Goal: Task Accomplishment & Management: Manage account settings

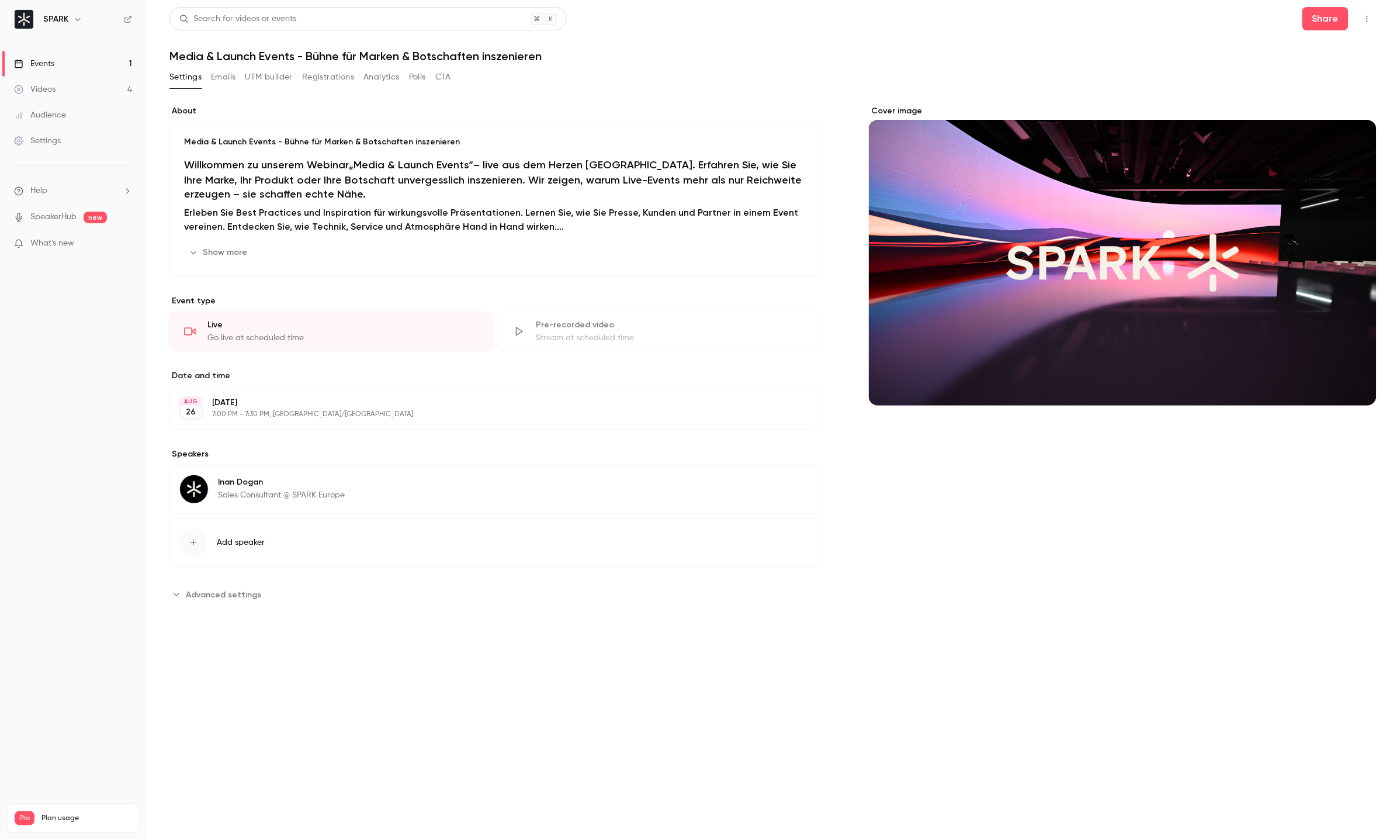
click at [219, 77] on button "Emails" at bounding box center [223, 77] width 24 height 18
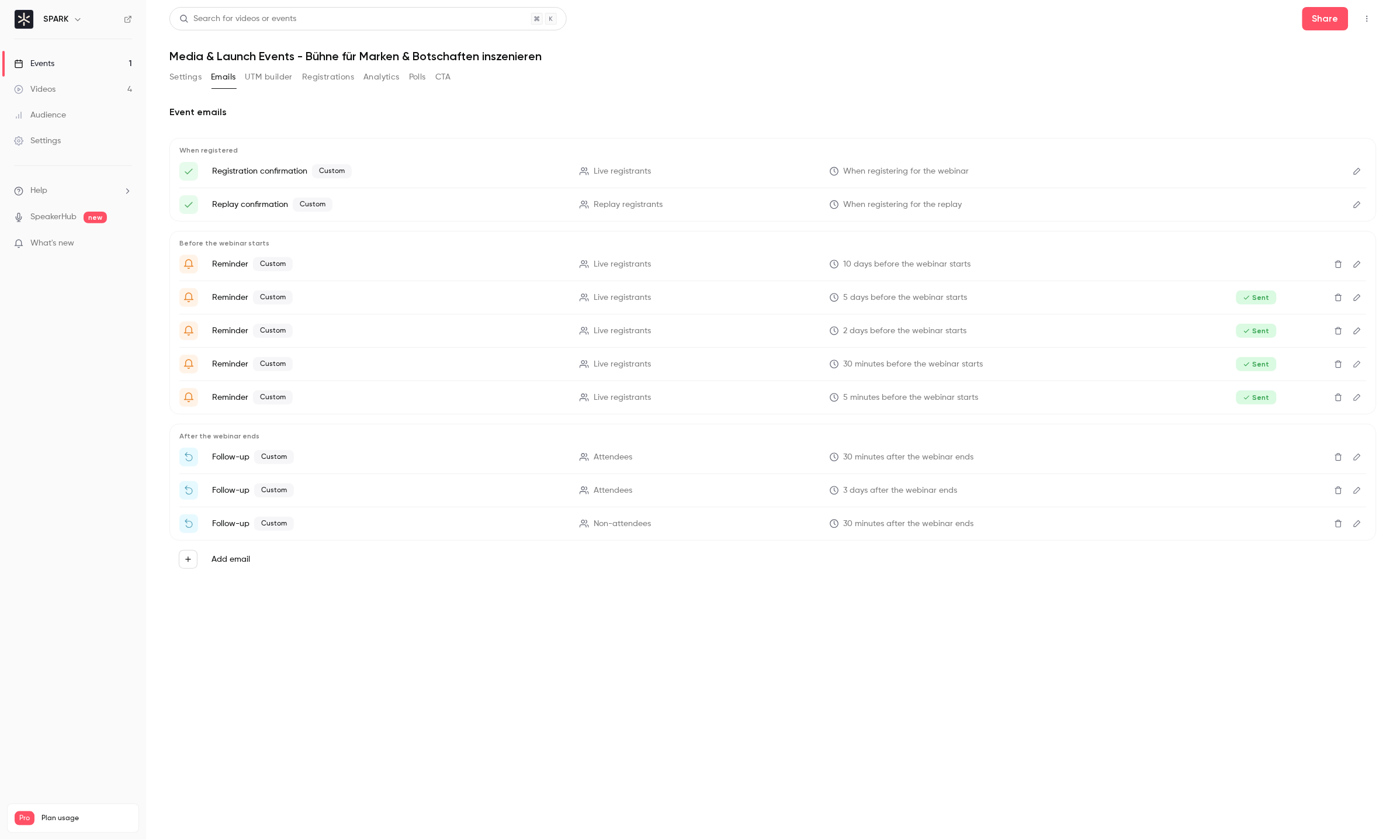
click at [1353, 454] on icon "Edit" at bounding box center [1357, 457] width 10 height 8
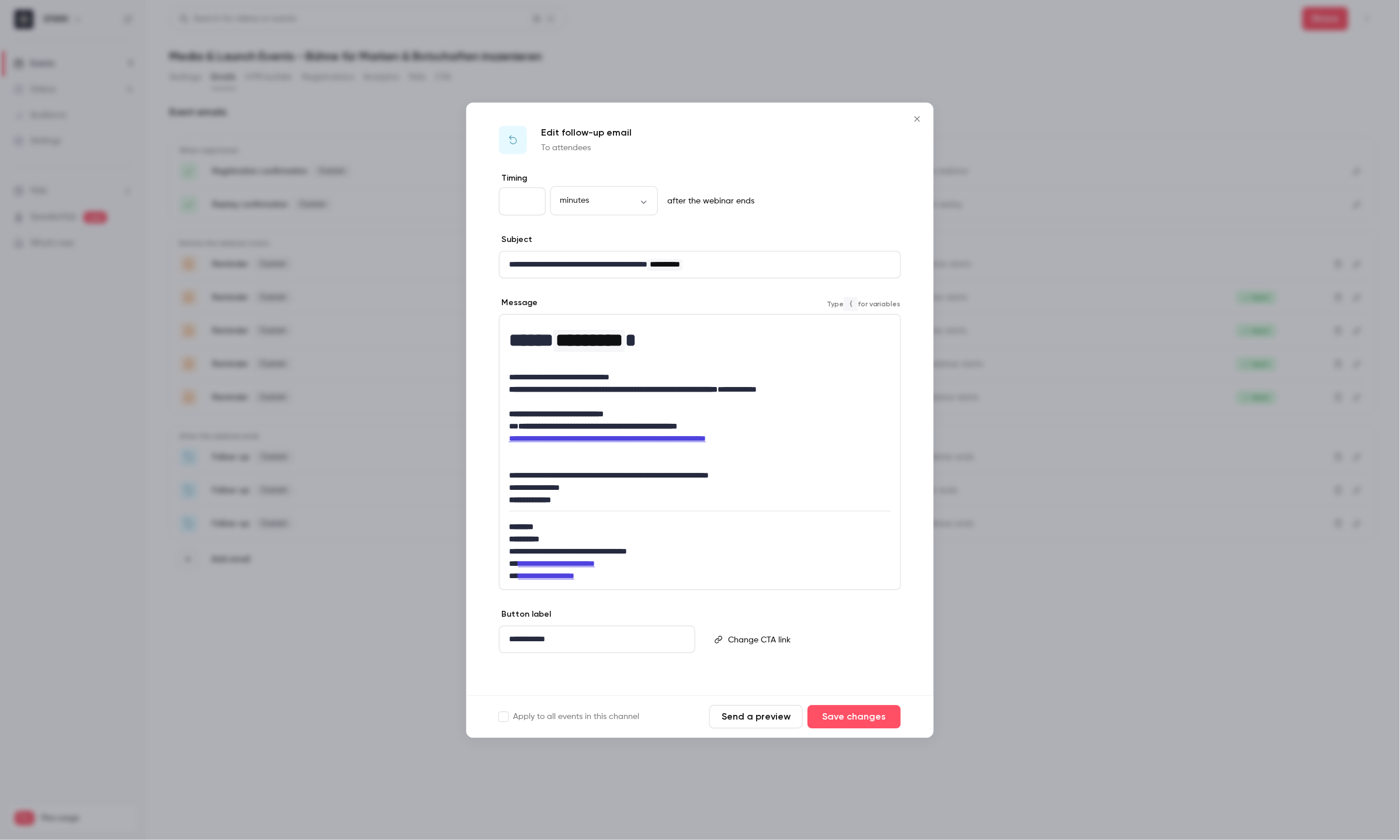
click at [742, 422] on p "**********" at bounding box center [700, 426] width 382 height 13
click at [850, 711] on button "Save changes" at bounding box center [854, 717] width 94 height 24
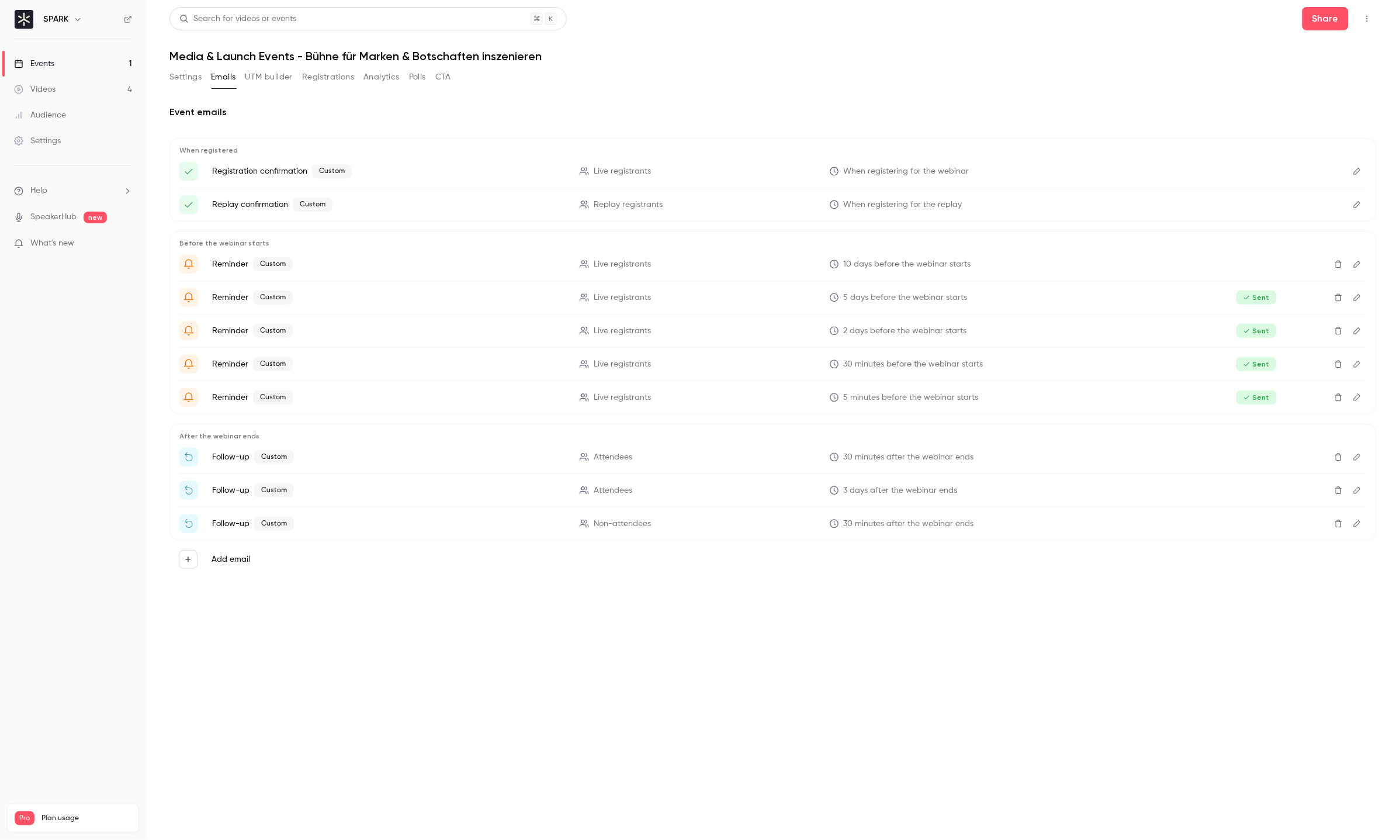
click at [100, 94] on link "Videos 4" at bounding box center [73, 89] width 146 height 26
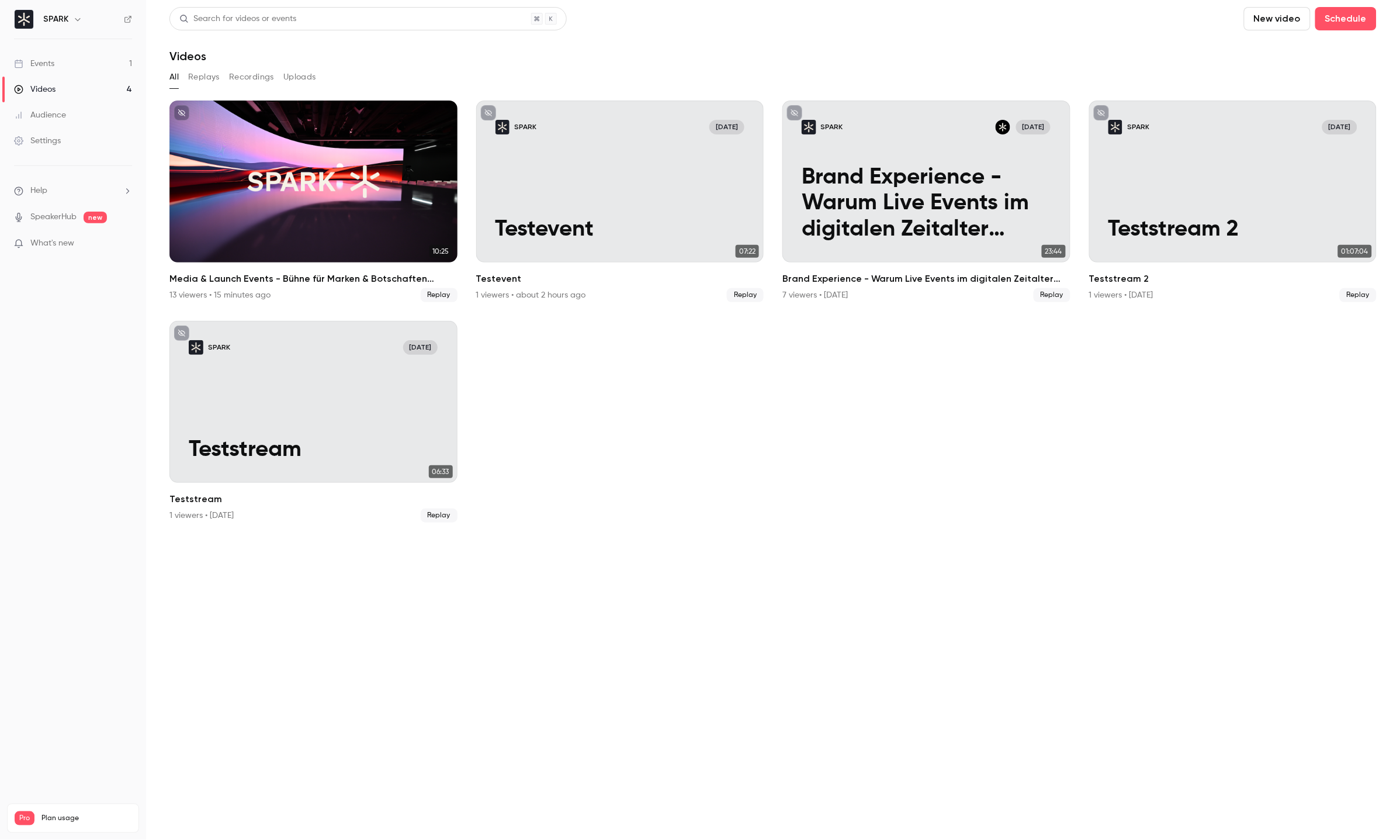
click at [294, 80] on button "Uploads" at bounding box center [300, 77] width 33 height 18
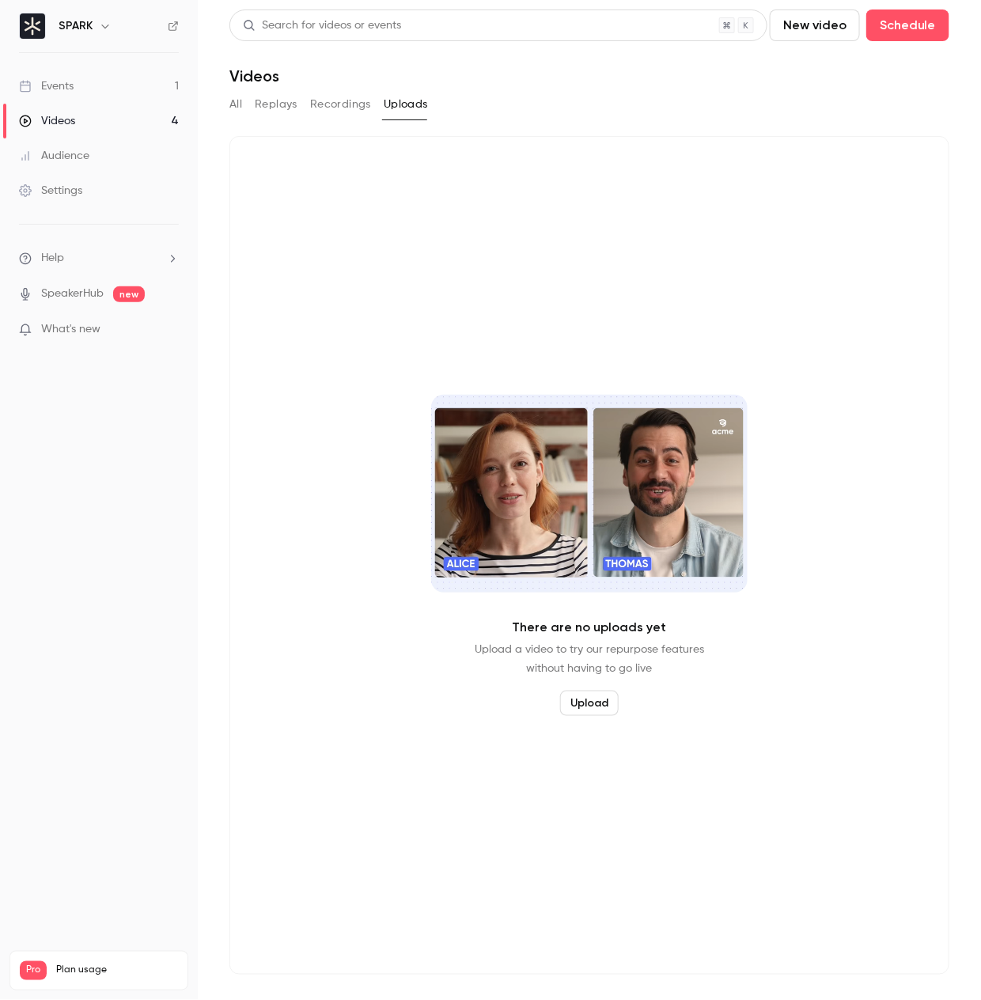
click at [384, 92] on button "Uploads" at bounding box center [406, 104] width 44 height 25
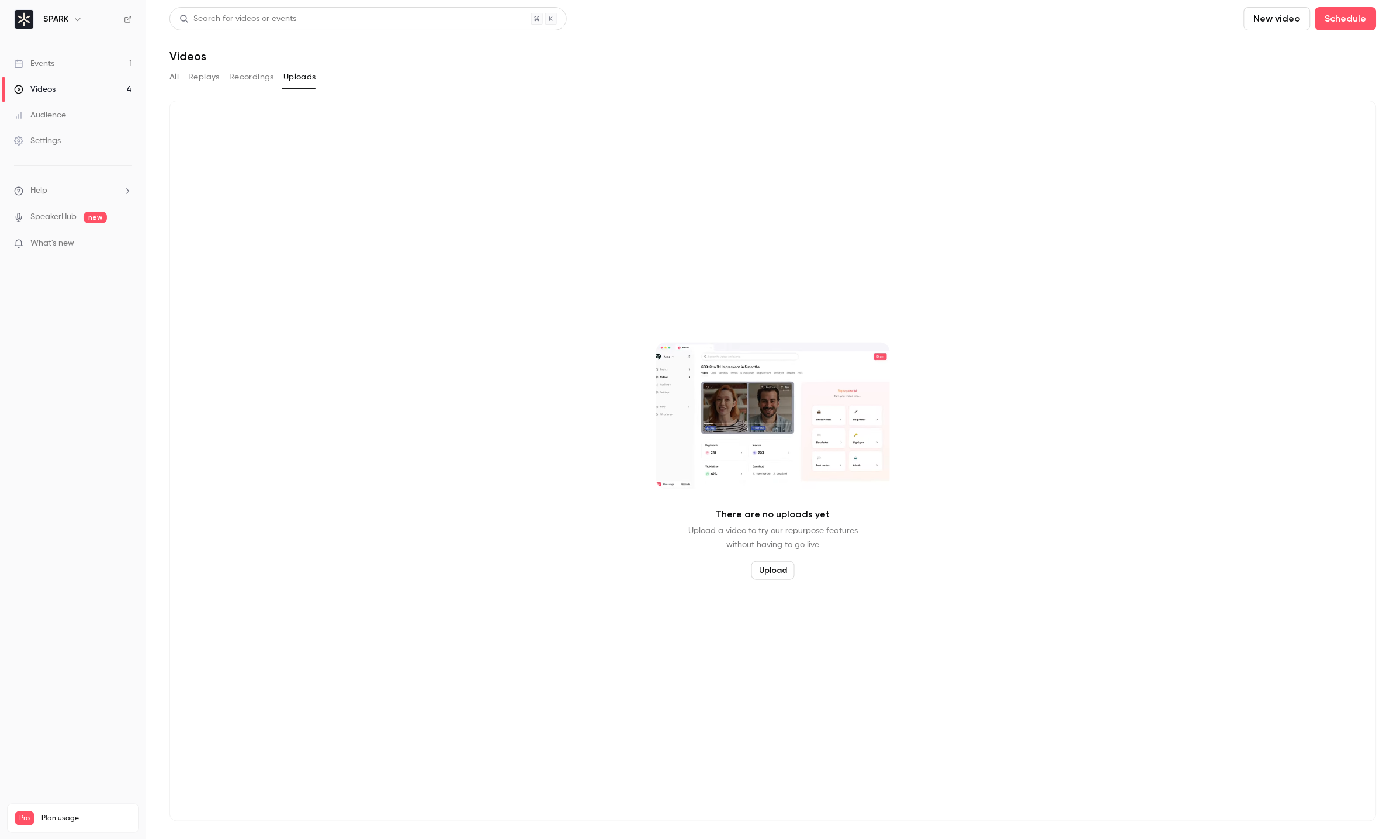
click at [71, 77] on link "Videos 4" at bounding box center [73, 89] width 146 height 26
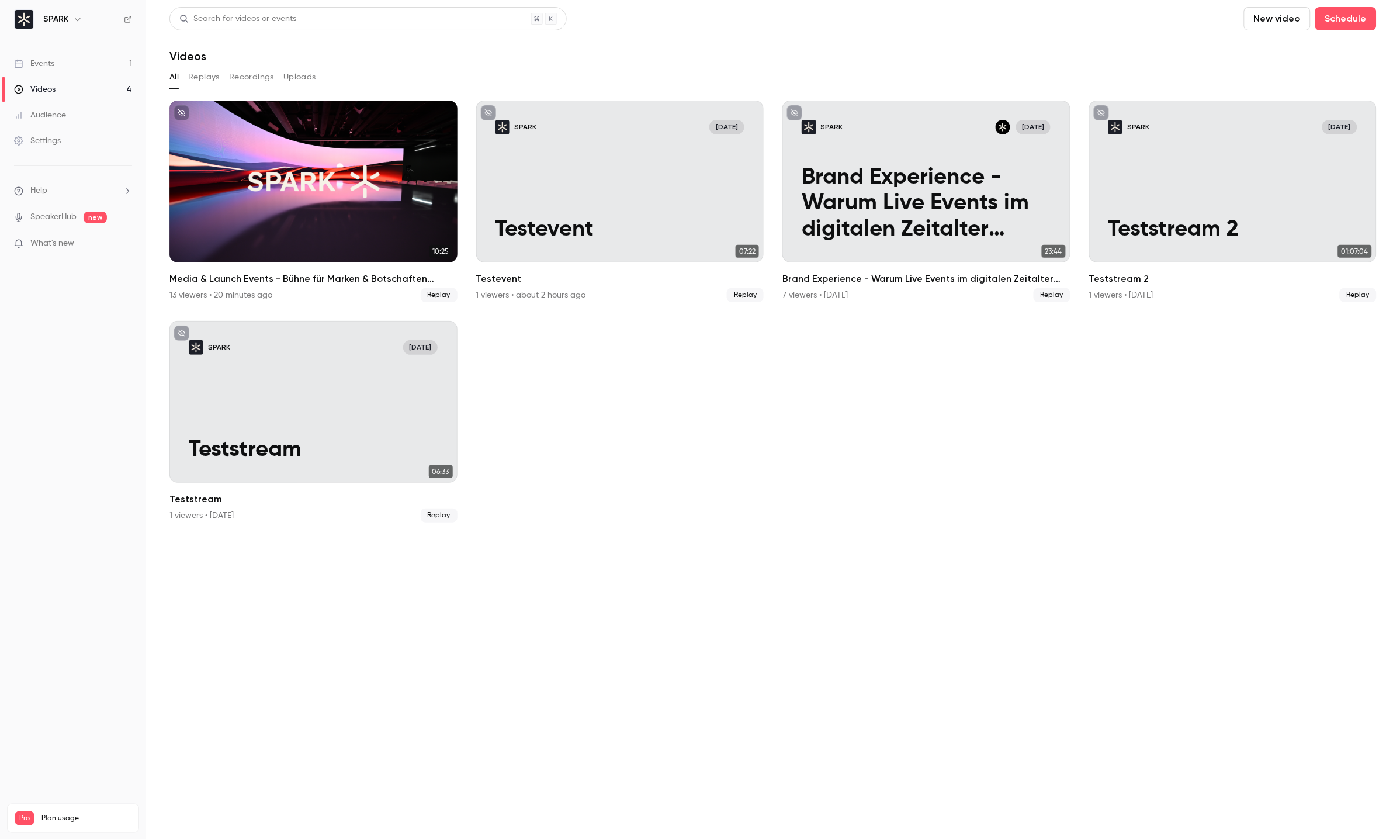
click at [72, 66] on link "Events 1" at bounding box center [73, 64] width 146 height 26
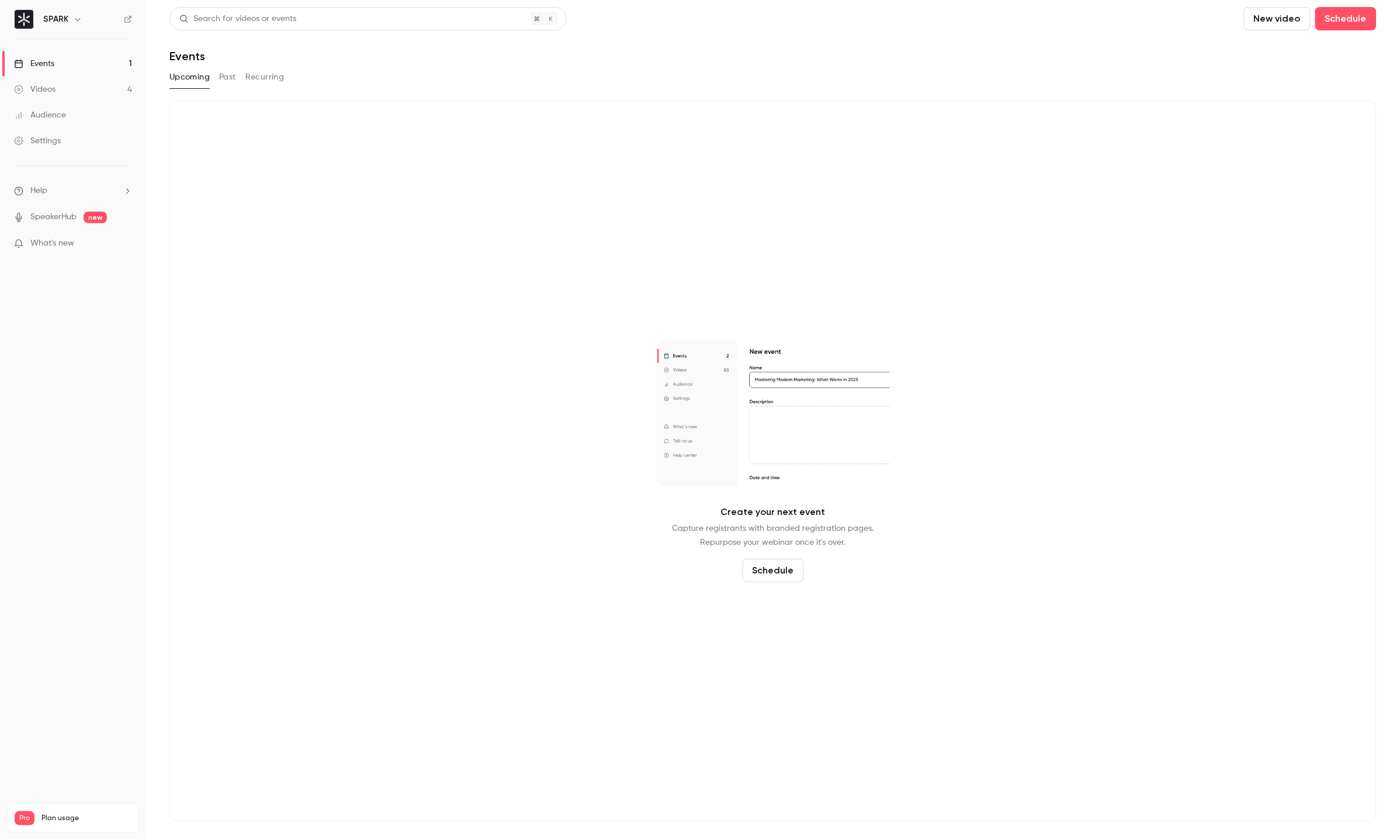
click at [82, 87] on link "Videos 4" at bounding box center [73, 89] width 146 height 26
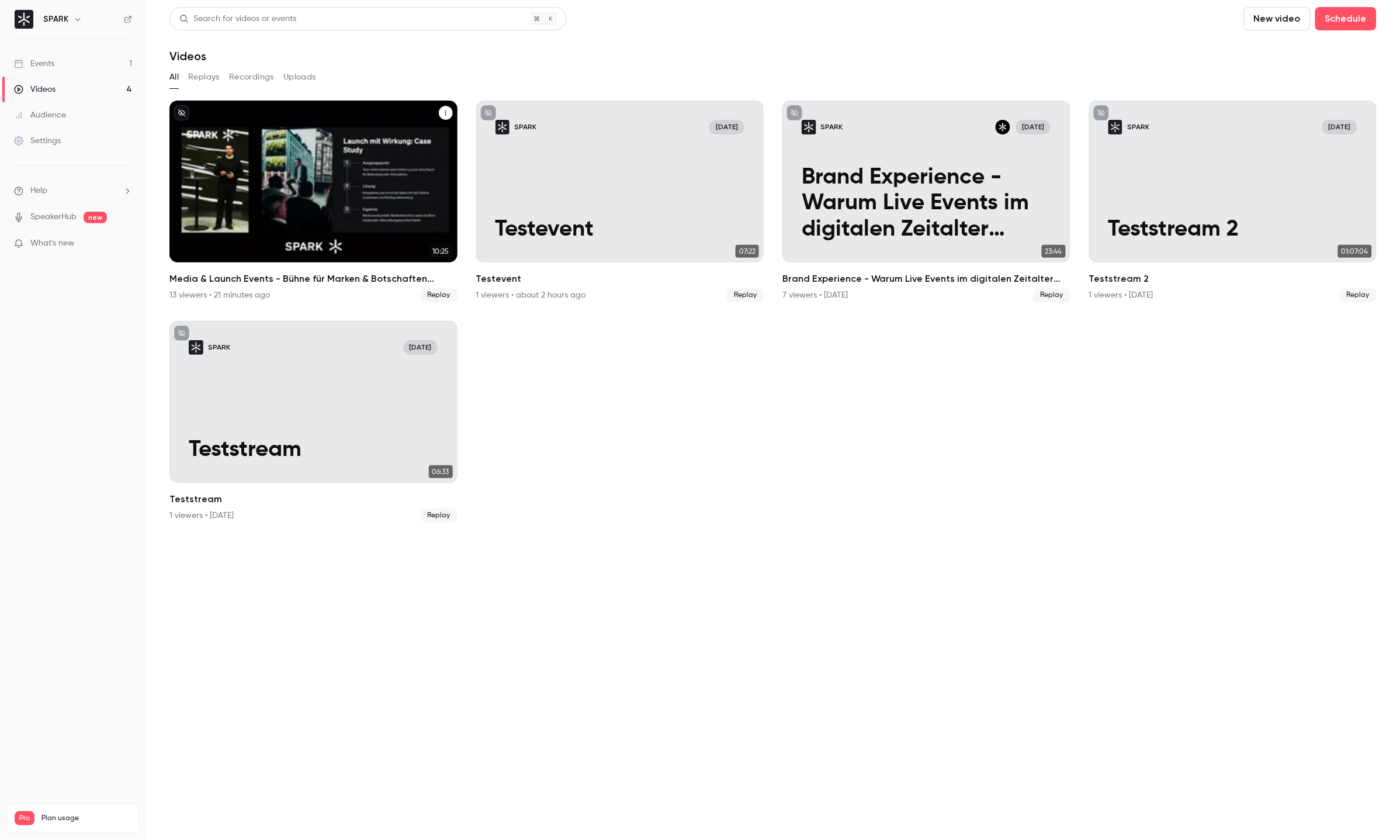
click at [225, 158] on div "Media & Launch Events - Bühne für Marken & Botschaften inszenieren" at bounding box center [313, 181] width 288 height 162
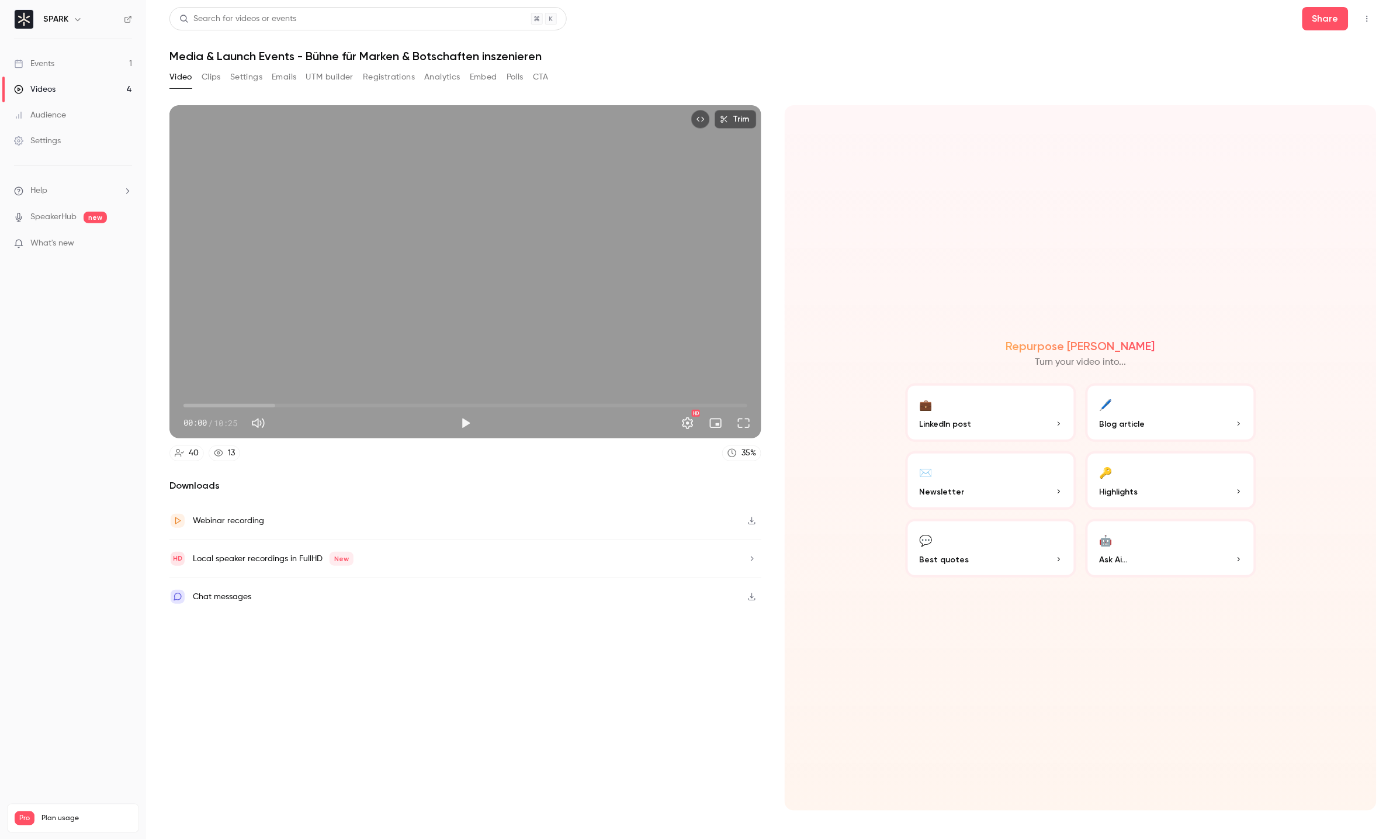
click at [276, 72] on button "Emails" at bounding box center [284, 77] width 24 height 18
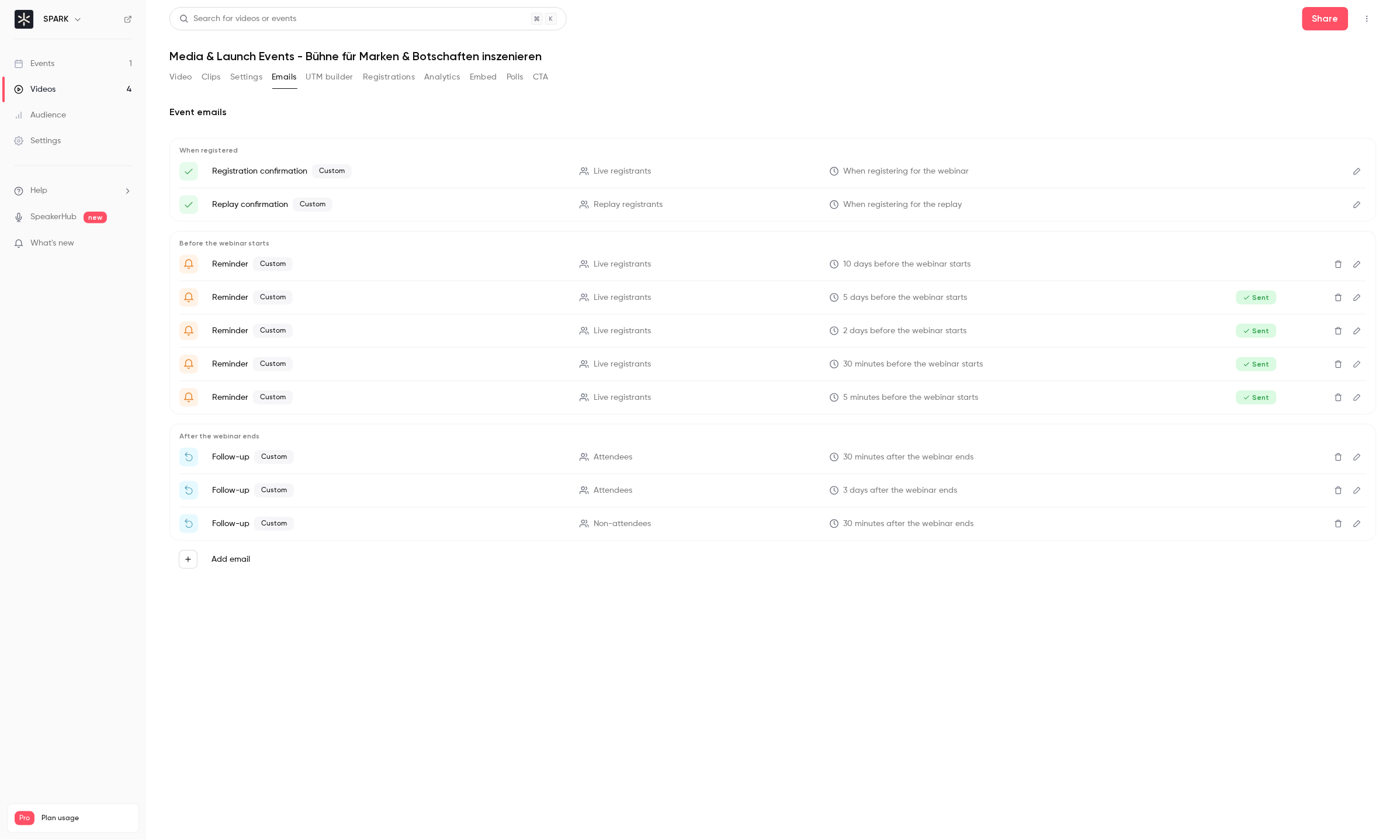
click at [235, 76] on button "Settings" at bounding box center [247, 77] width 33 height 18
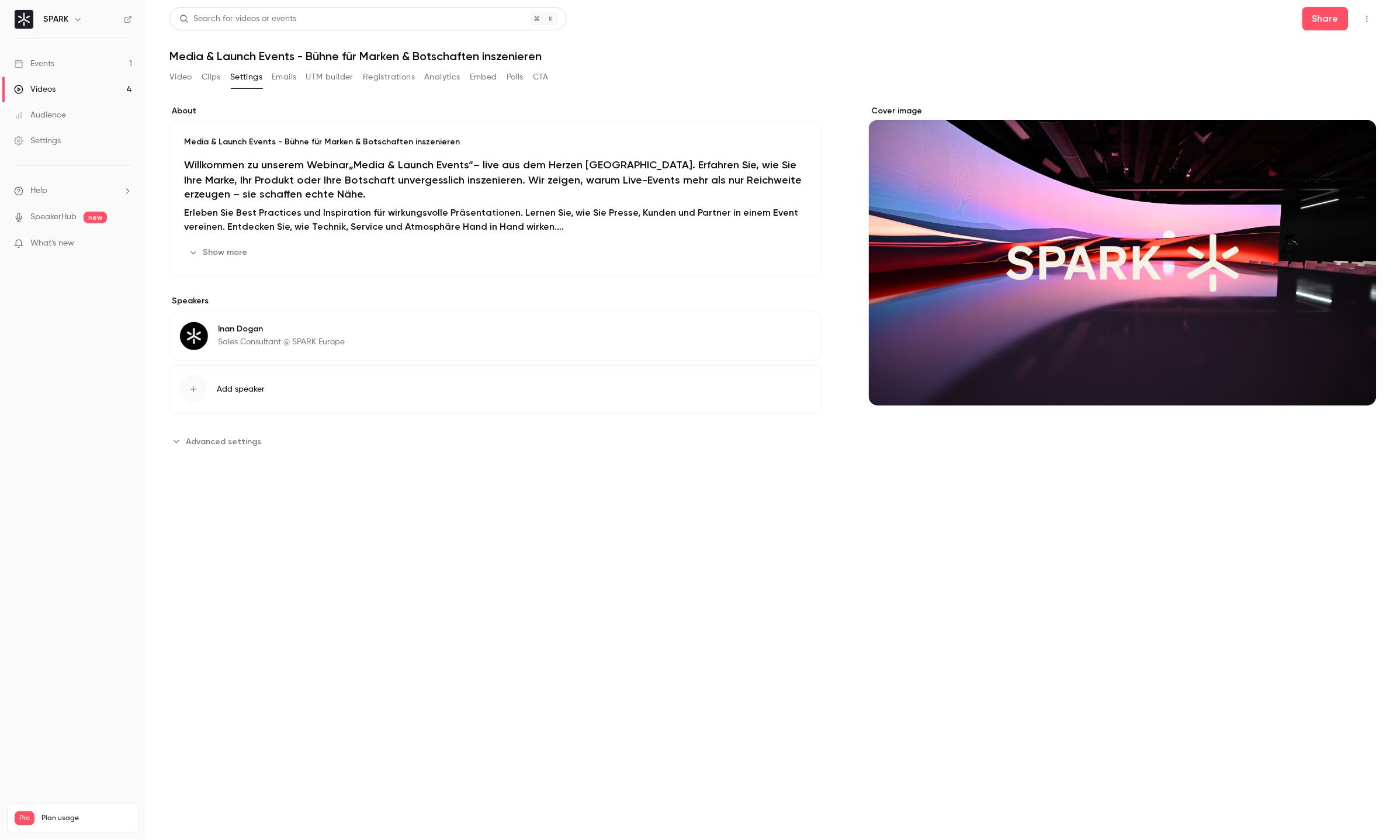
click at [214, 76] on button "Clips" at bounding box center [211, 77] width 19 height 18
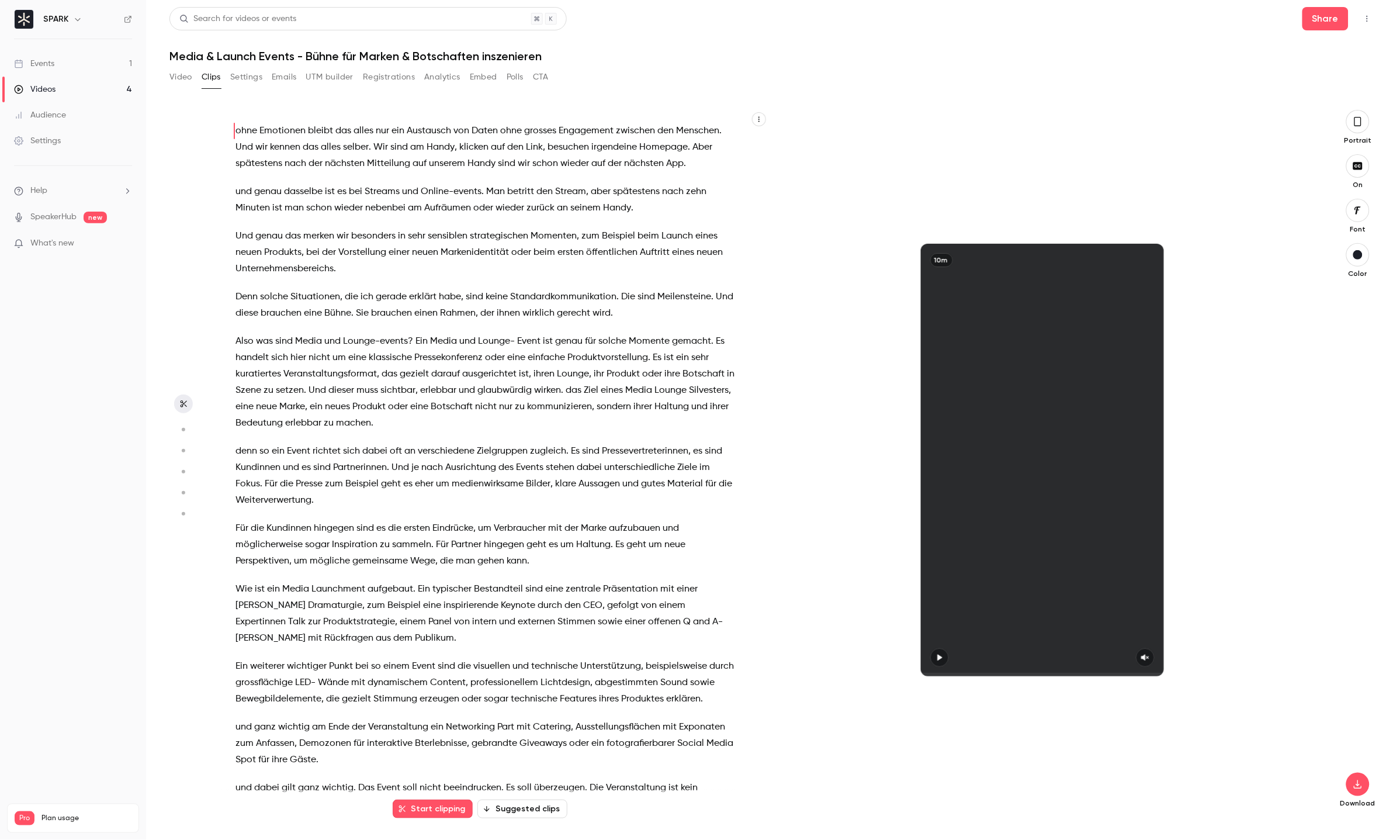
click at [372, 78] on button "Registrations" at bounding box center [389, 77] width 52 height 18
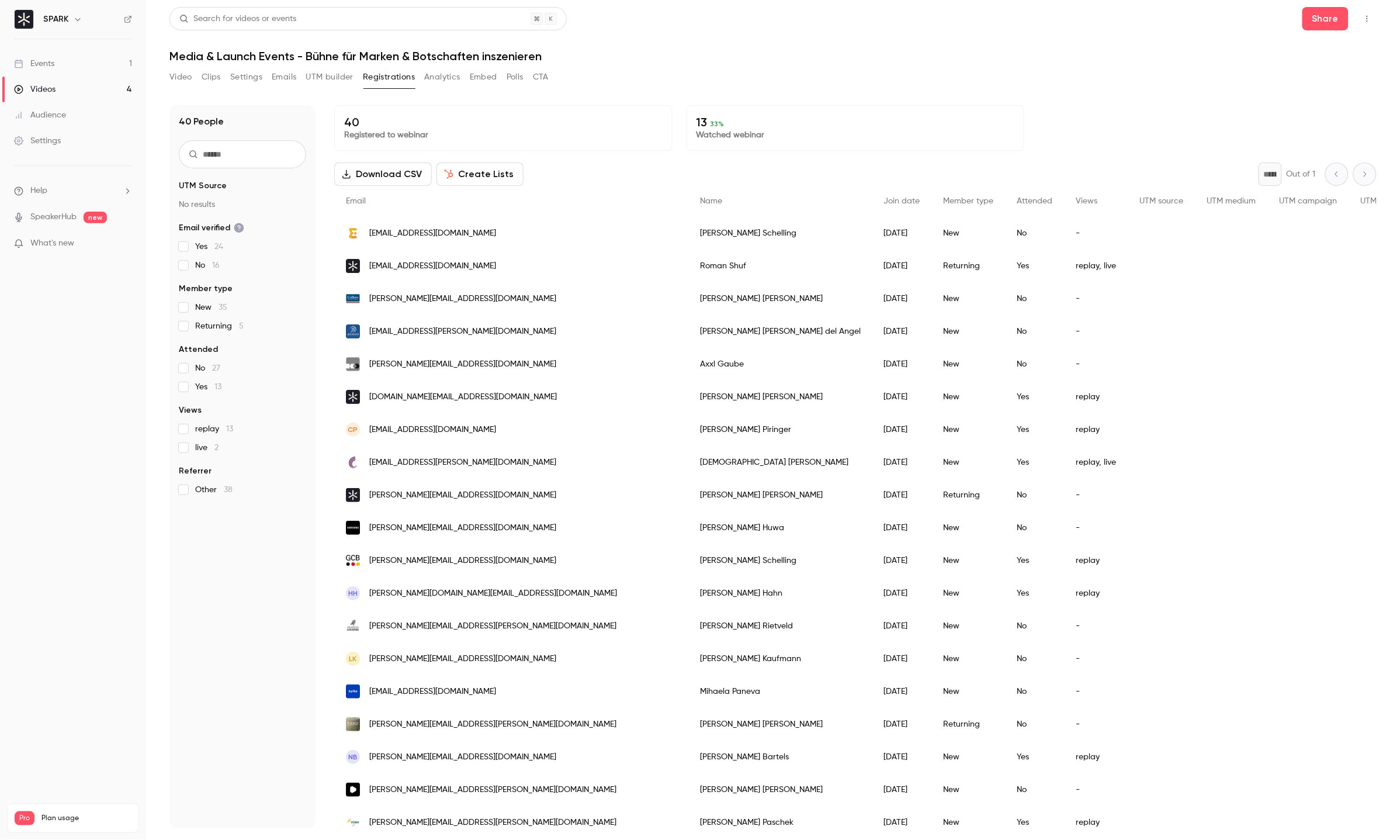
click at [341, 81] on button "UTM builder" at bounding box center [329, 77] width 47 height 18
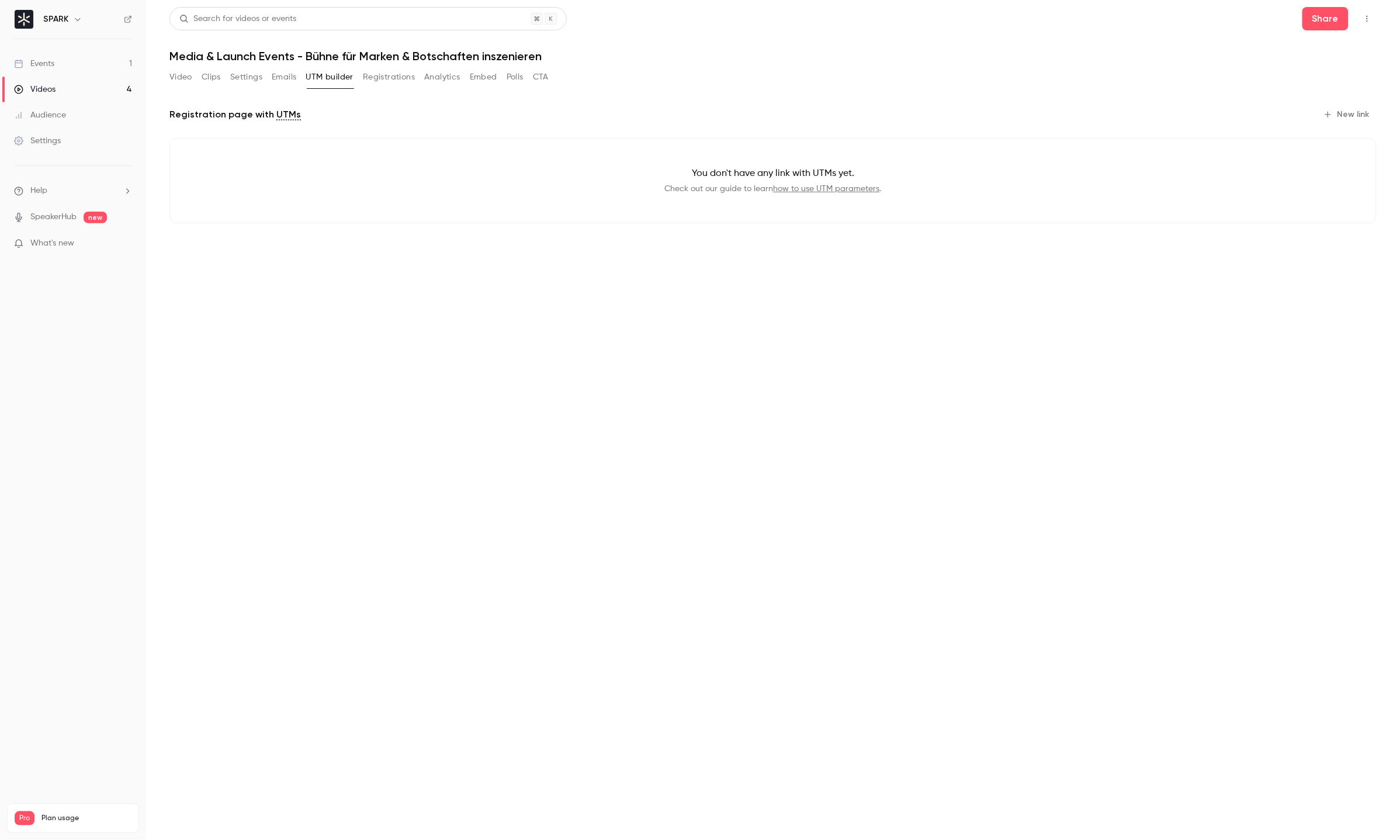
click at [377, 80] on button "Registrations" at bounding box center [389, 77] width 52 height 18
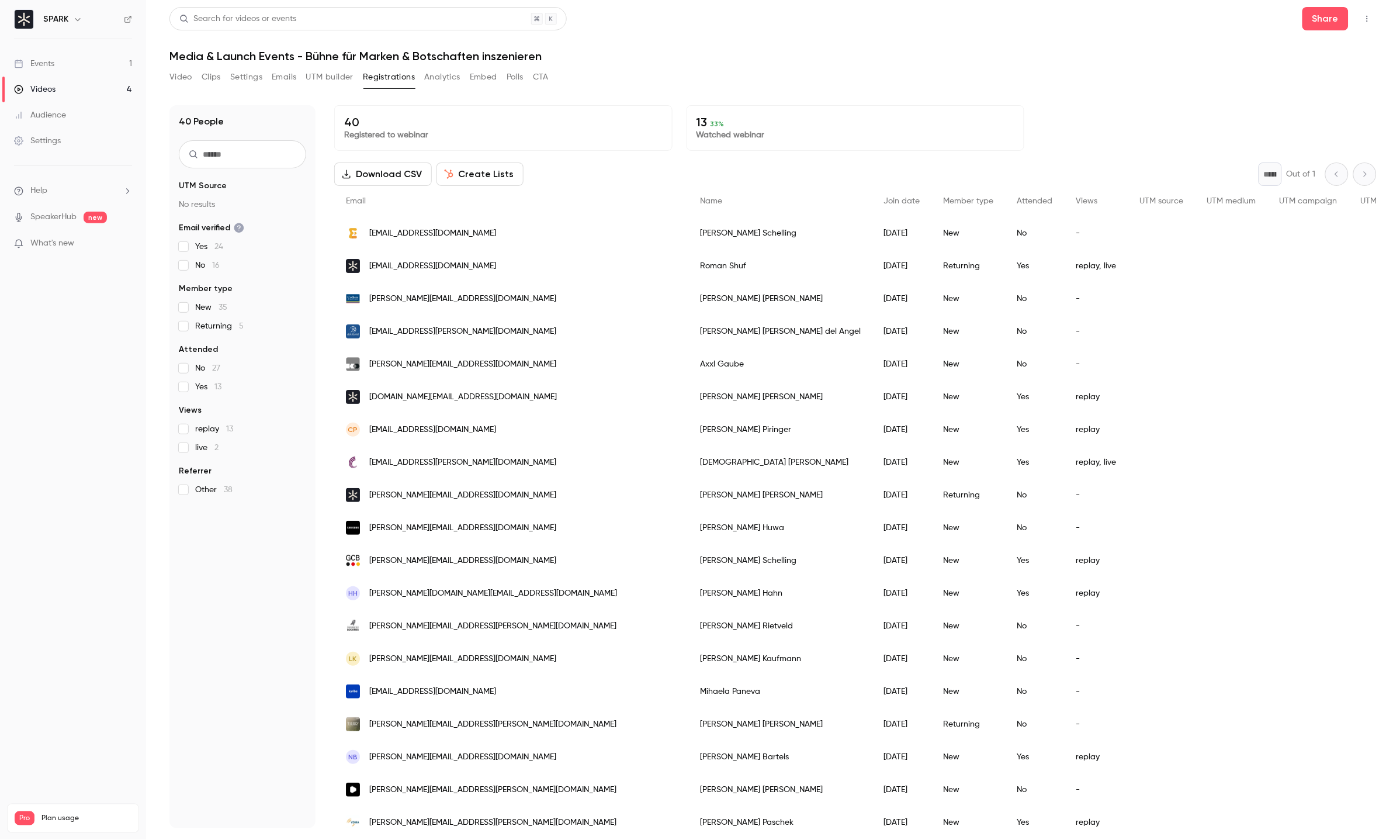
click at [454, 82] on button "Analytics" at bounding box center [442, 77] width 36 height 18
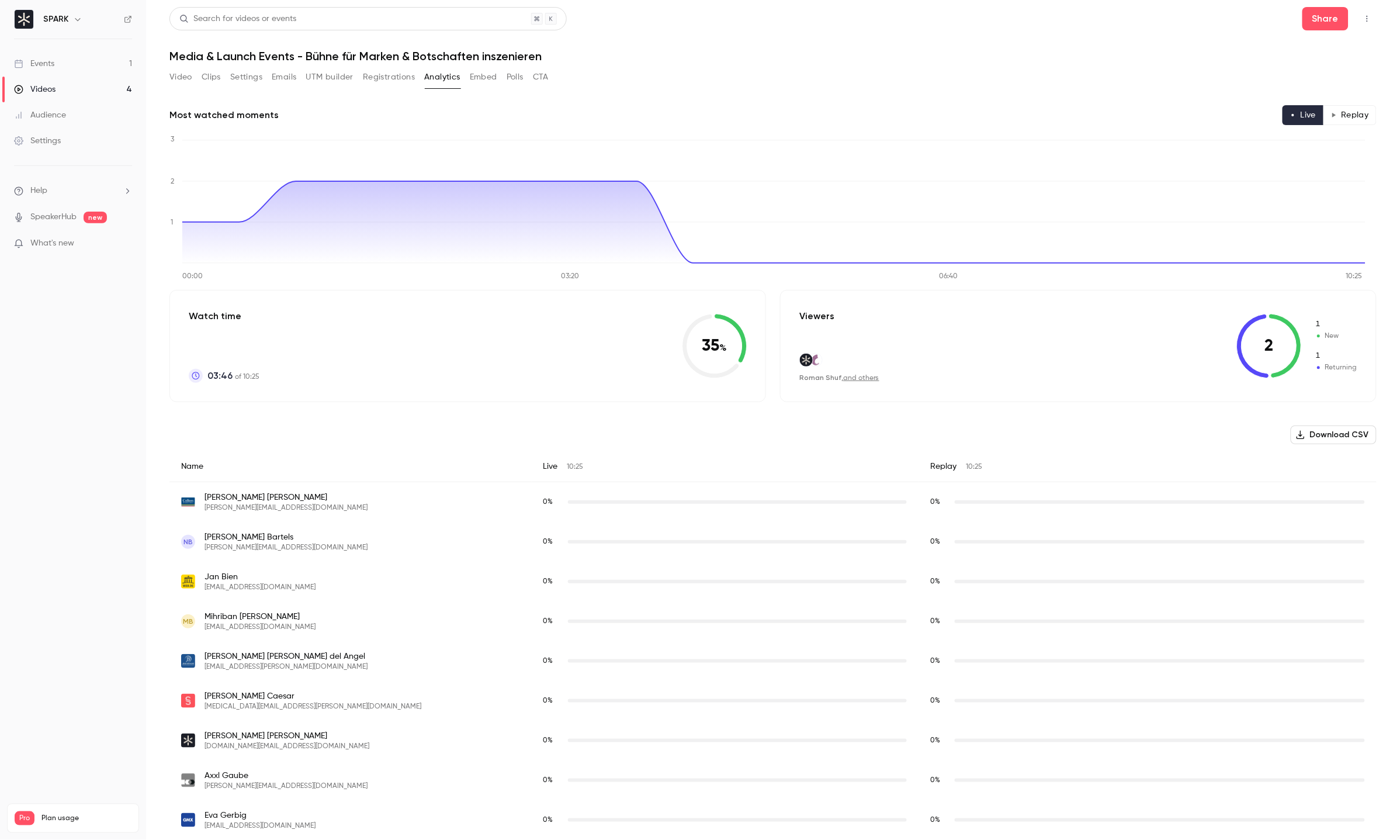
click at [486, 83] on button "Embed" at bounding box center [483, 77] width 27 height 18
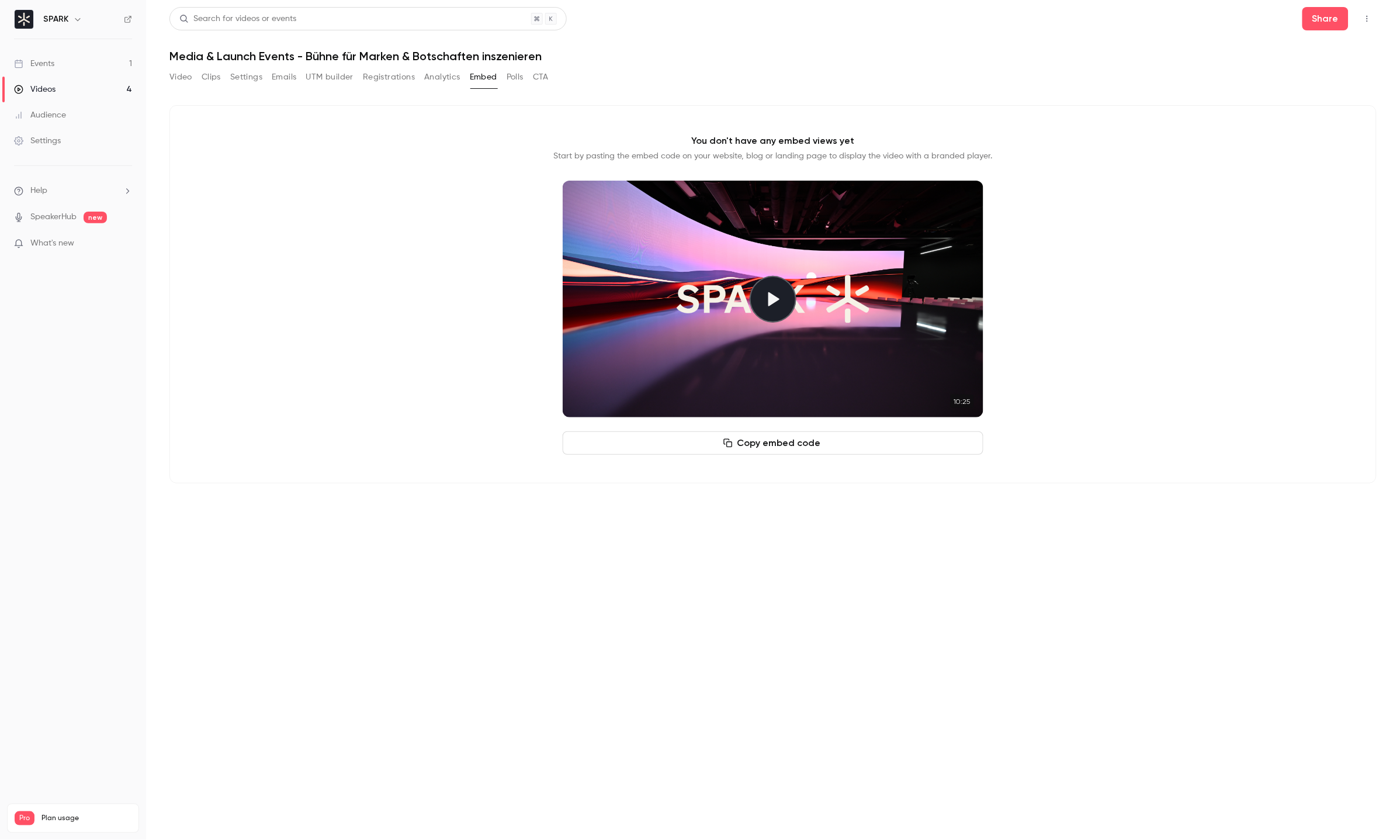
click at [519, 83] on button "Polls" at bounding box center [515, 77] width 17 height 18
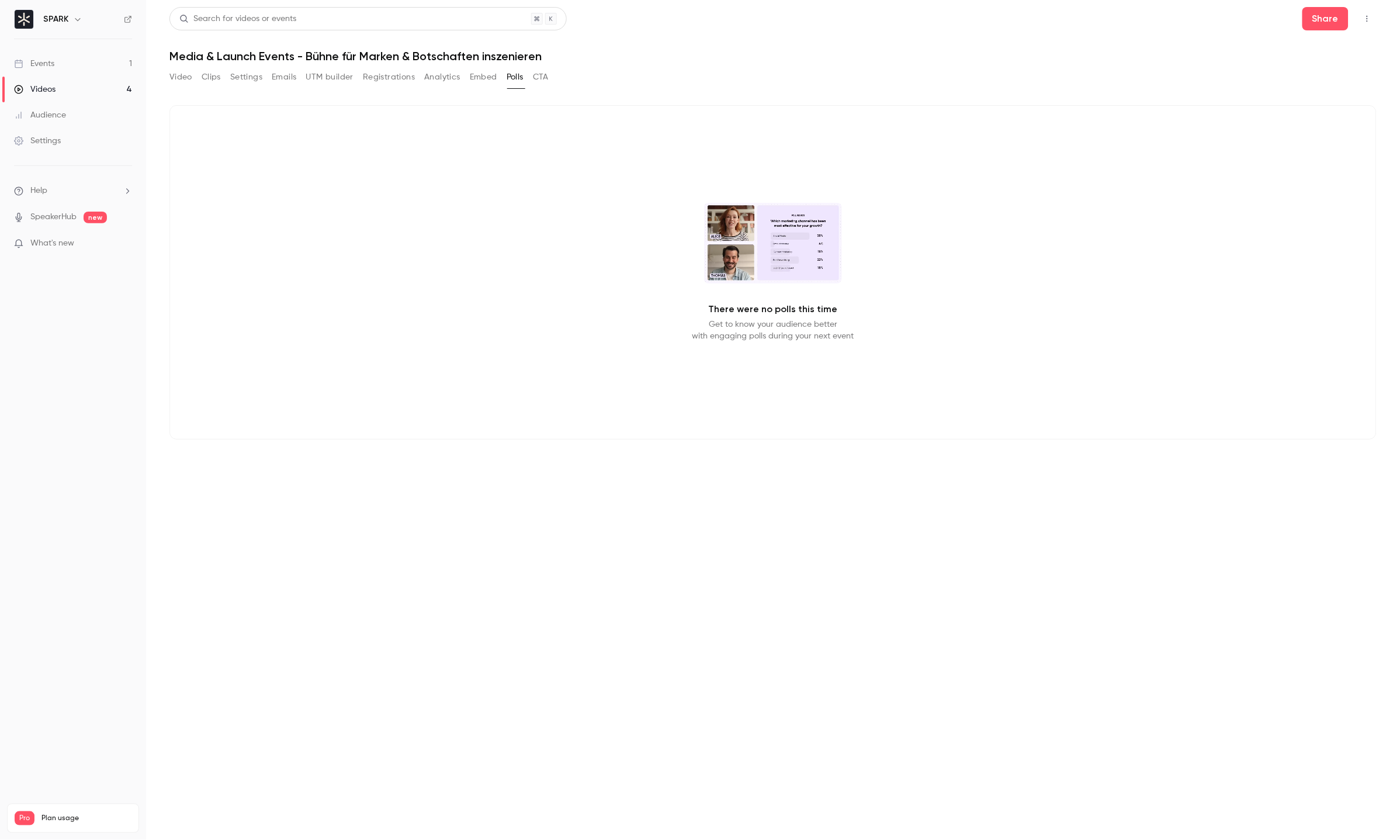
click at [547, 82] on button "CTA" at bounding box center [540, 77] width 16 height 18
click at [211, 81] on button "Clips" at bounding box center [211, 77] width 19 height 18
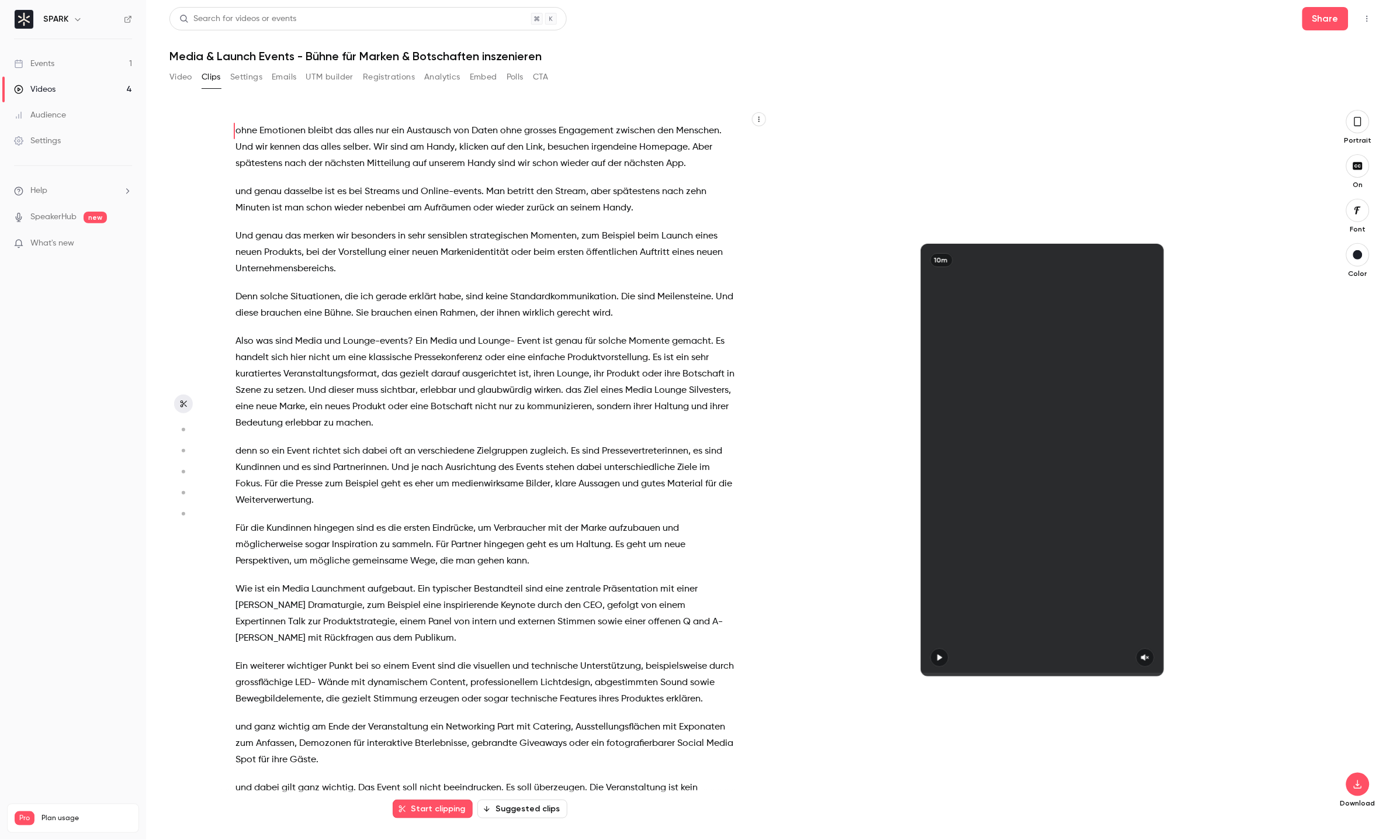
click at [180, 74] on button "Video" at bounding box center [180, 77] width 23 height 18
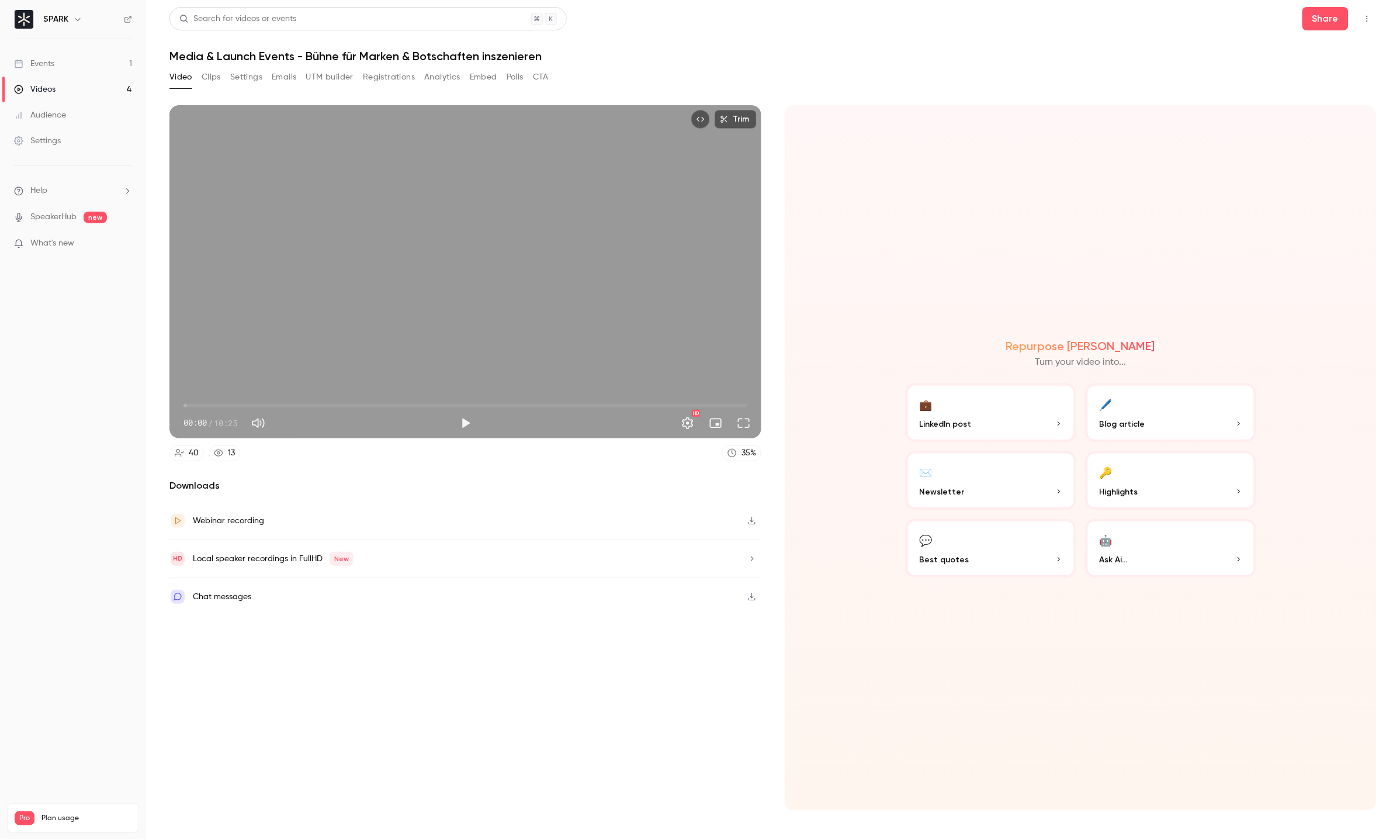
click at [211, 72] on button "Clips" at bounding box center [211, 77] width 19 height 18
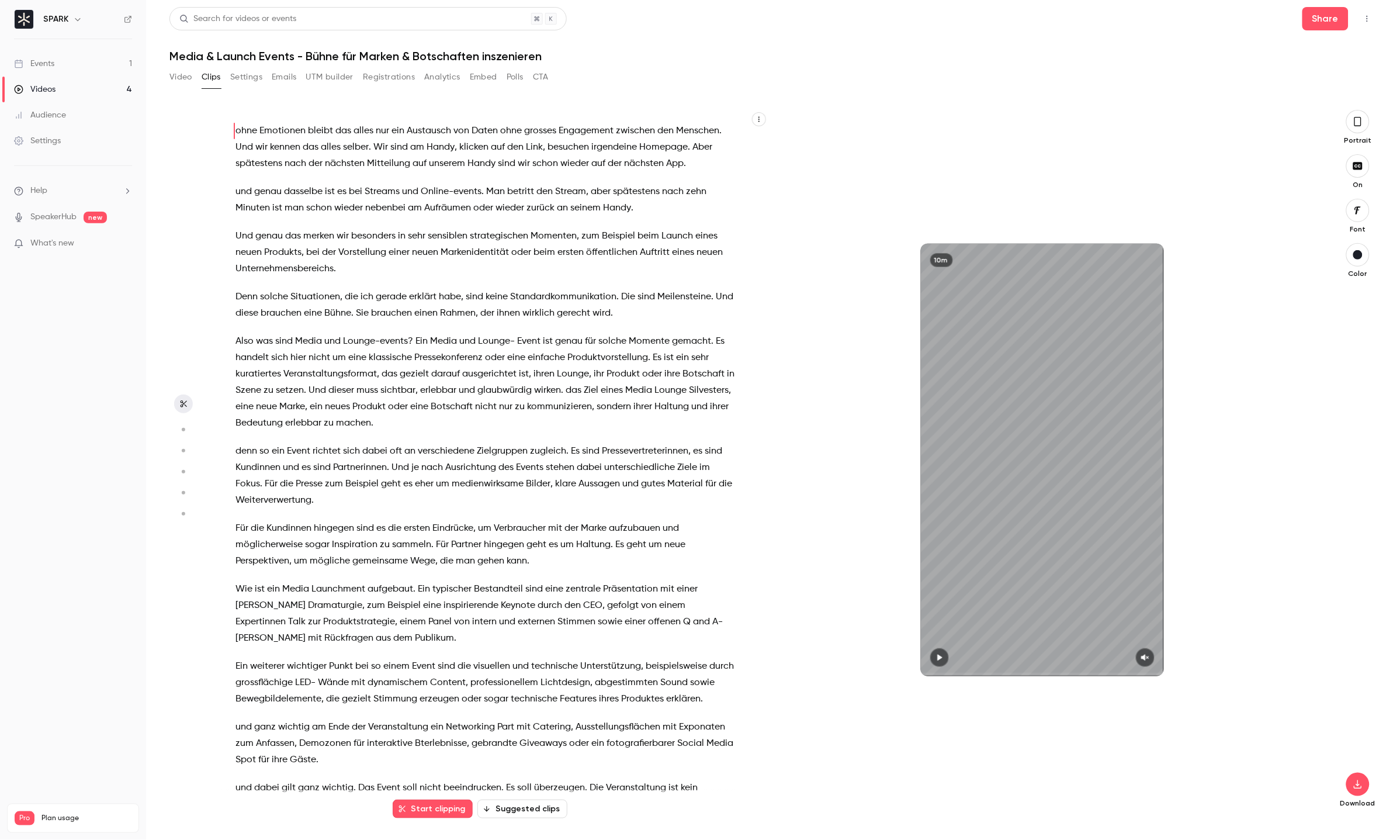
click at [177, 73] on button "Video" at bounding box center [180, 77] width 23 height 18
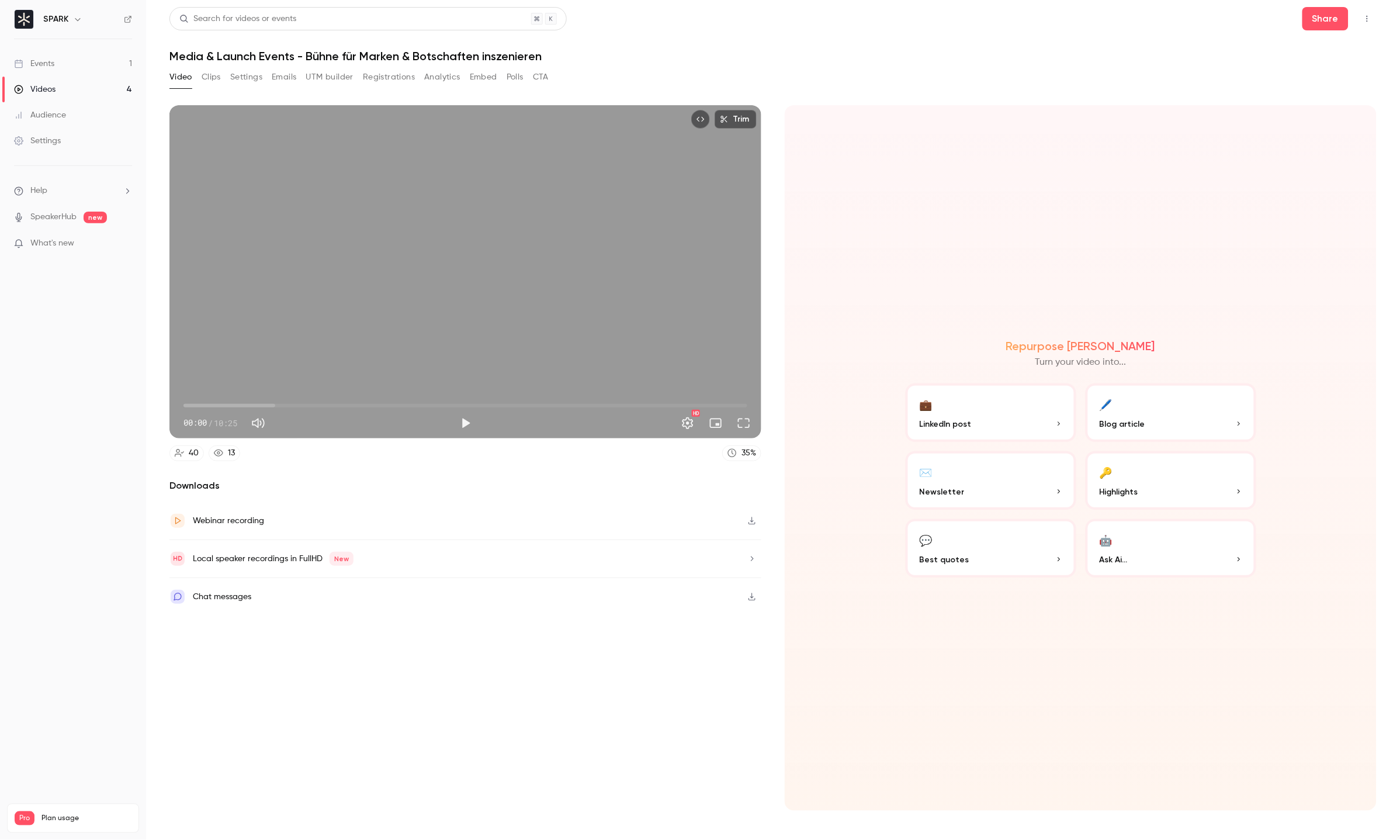
click at [250, 80] on button "Settings" at bounding box center [247, 77] width 33 height 18
